Goal: Transaction & Acquisition: Purchase product/service

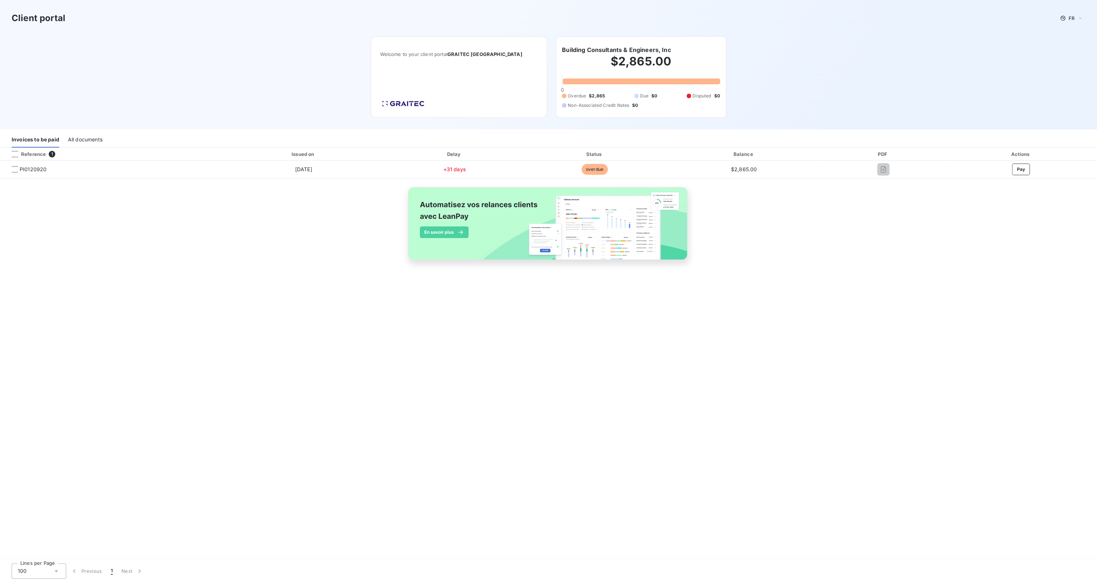
click at [1021, 170] on button "Pay" at bounding box center [1021, 170] width 18 height 12
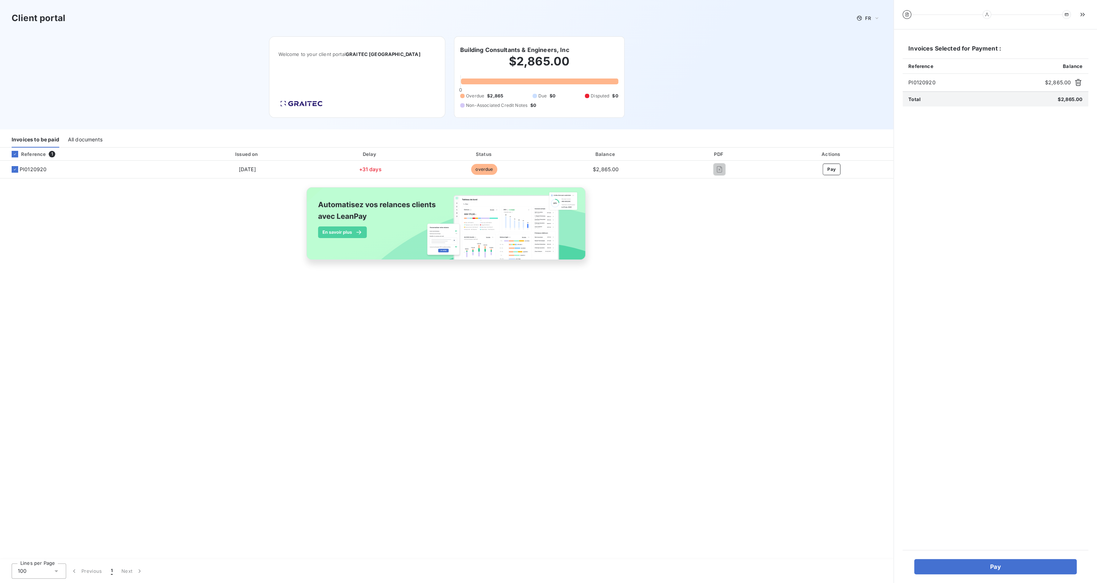
click at [963, 565] on button "Pay" at bounding box center [995, 566] width 163 height 15
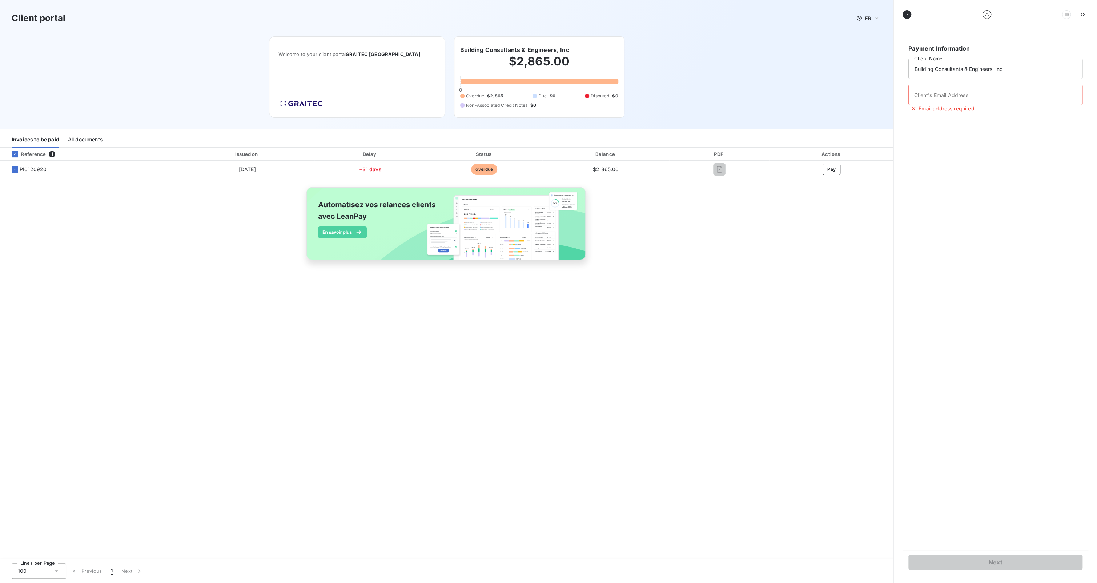
click at [36, 169] on span "PI0120920" at bounding box center [33, 169] width 27 height 7
click at [92, 141] on div "All documents" at bounding box center [85, 139] width 35 height 15
click at [925, 99] on input "Client's Email Address" at bounding box center [996, 95] width 174 height 20
type input "cdunbar@building-c-e.com"
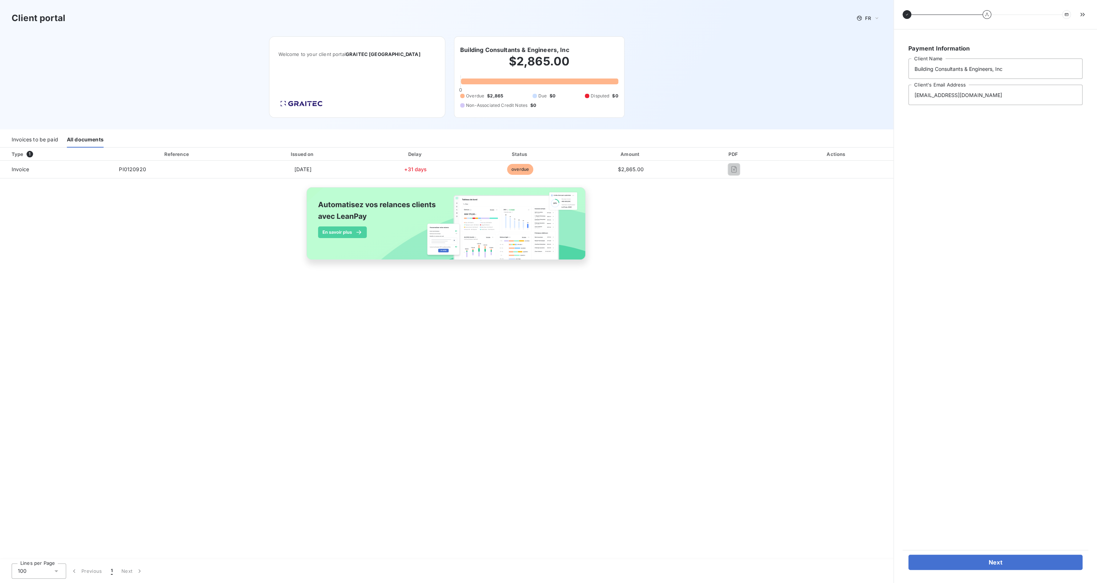
click at [965, 558] on button "Next" at bounding box center [996, 562] width 174 height 15
